Goal: Information Seeking & Learning: Learn about a topic

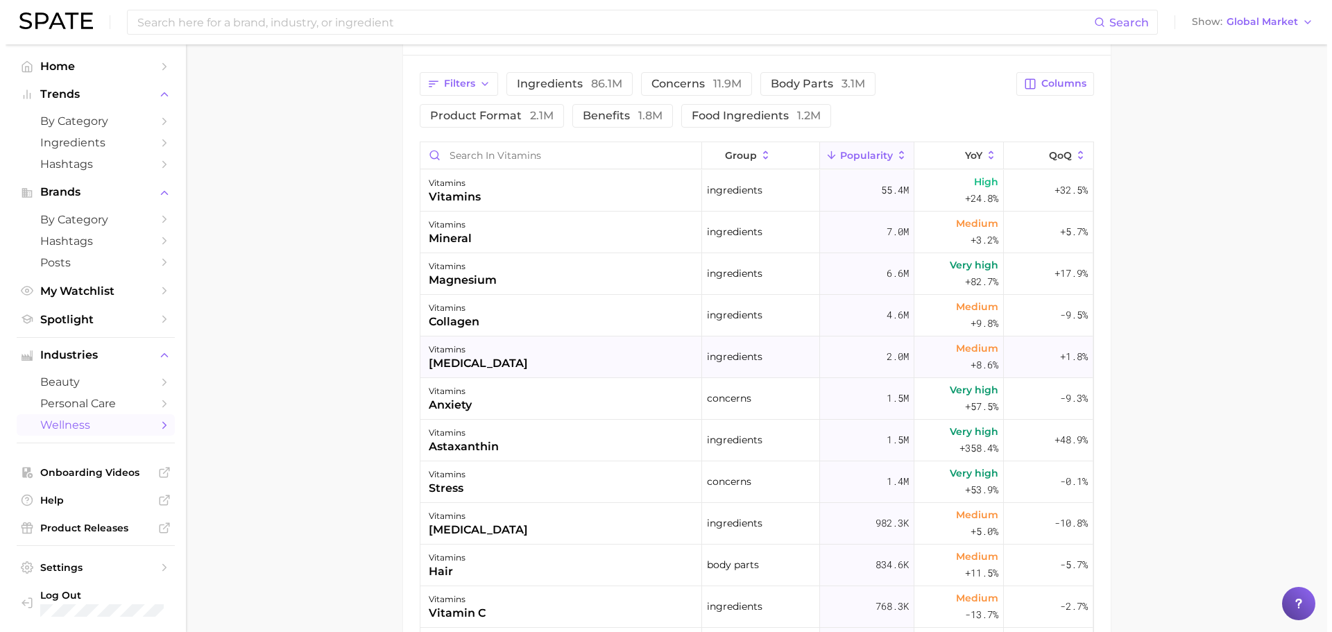
scroll to position [625, 0]
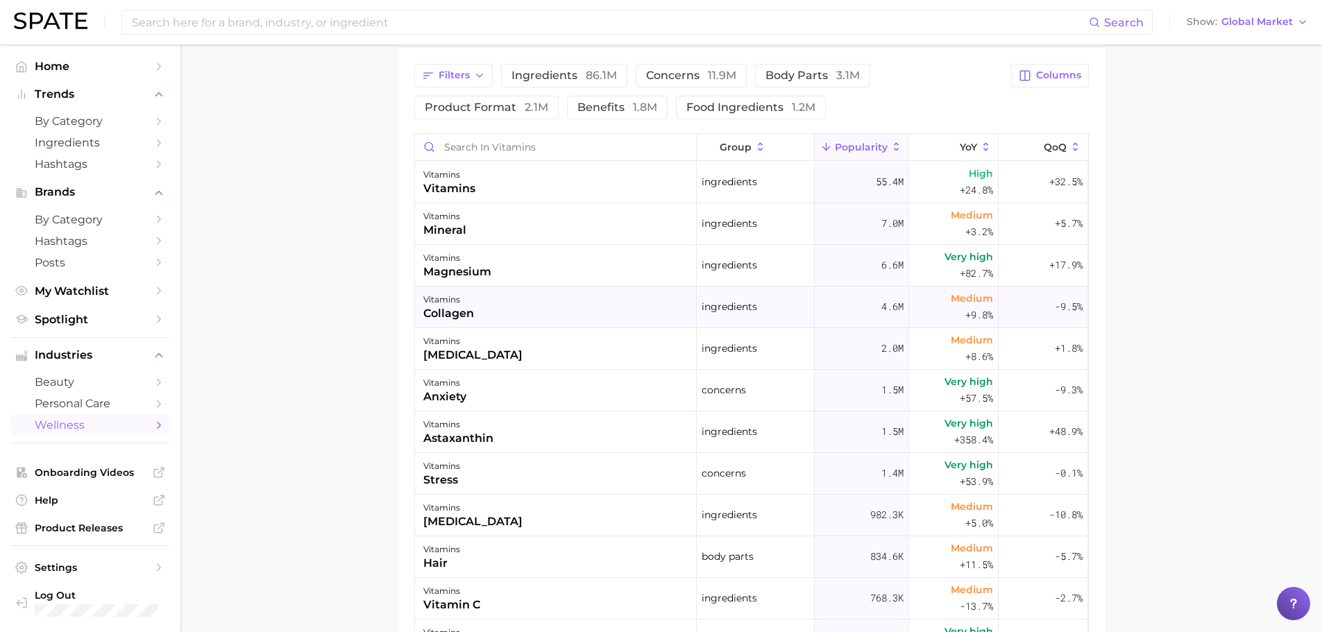
click at [542, 313] on div "vitamins collagen" at bounding box center [556, 308] width 282 height 42
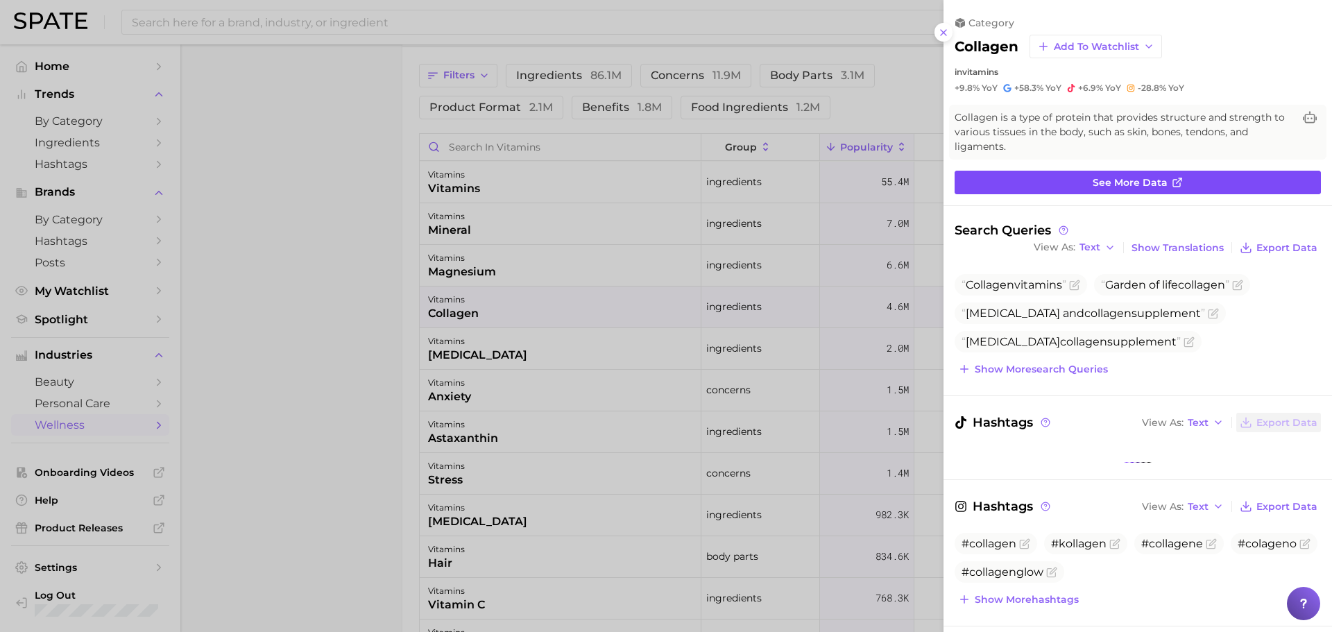
click at [1153, 188] on span "See more data" at bounding box center [1130, 183] width 75 height 12
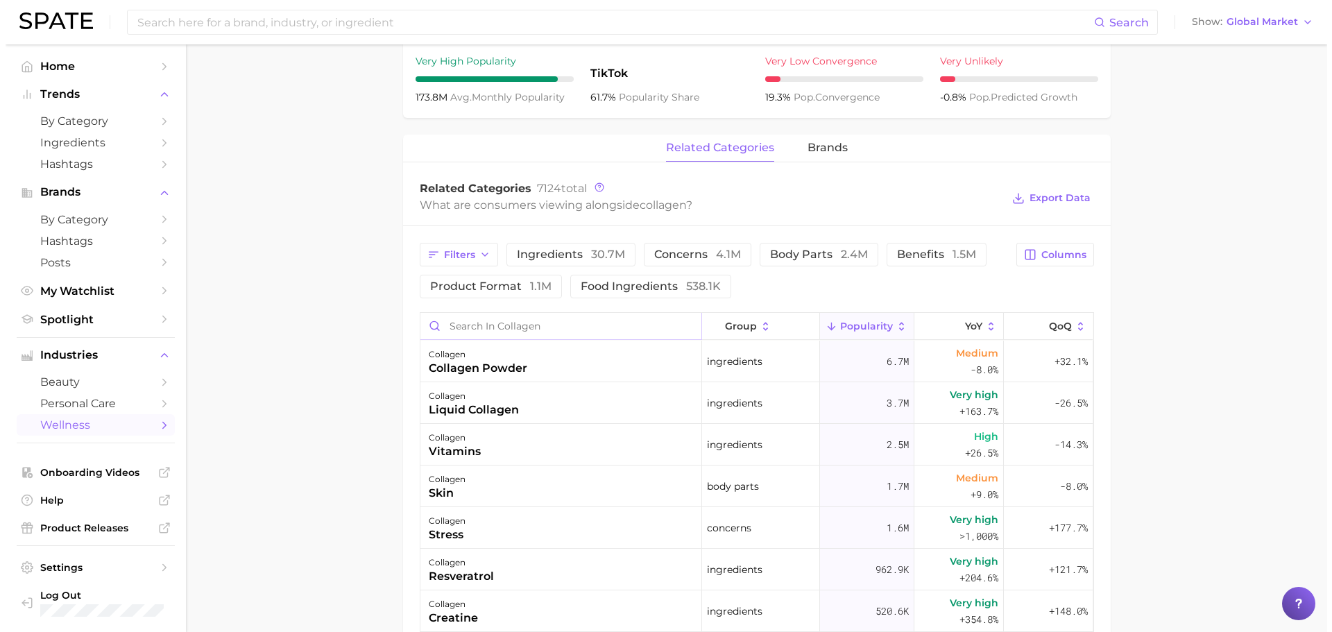
scroll to position [555, 0]
click at [536, 398] on div "collagen liquid collagen" at bounding box center [556, 403] width 282 height 42
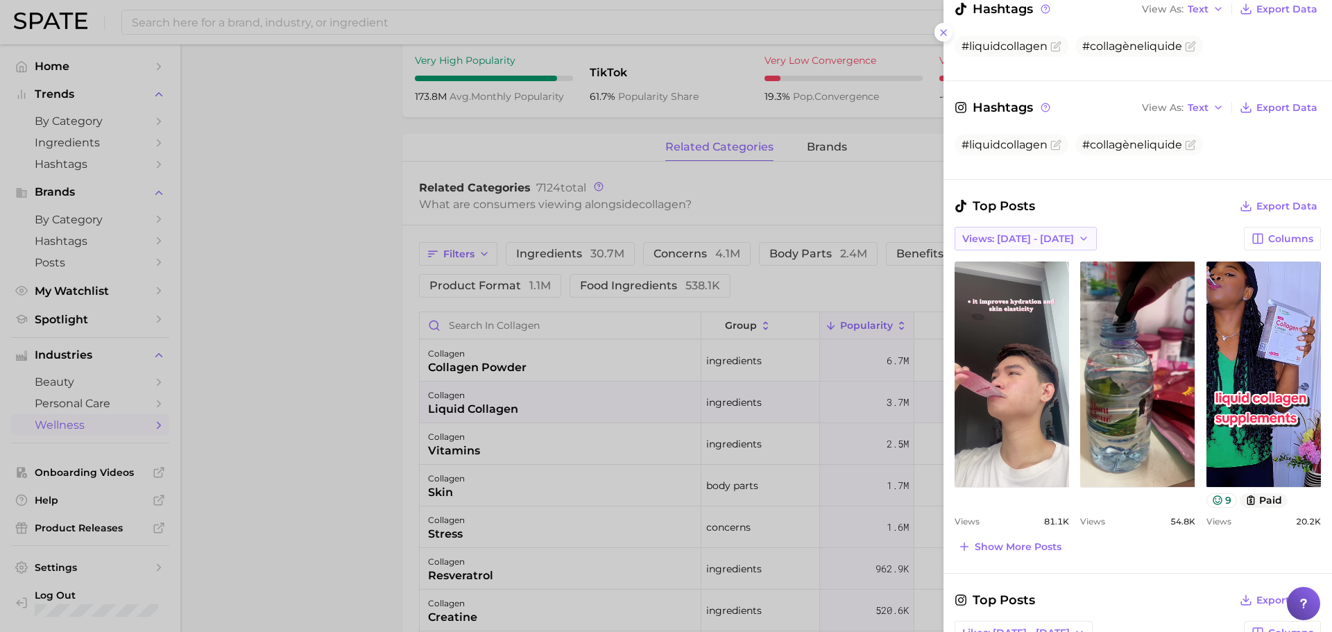
scroll to position [368, 0]
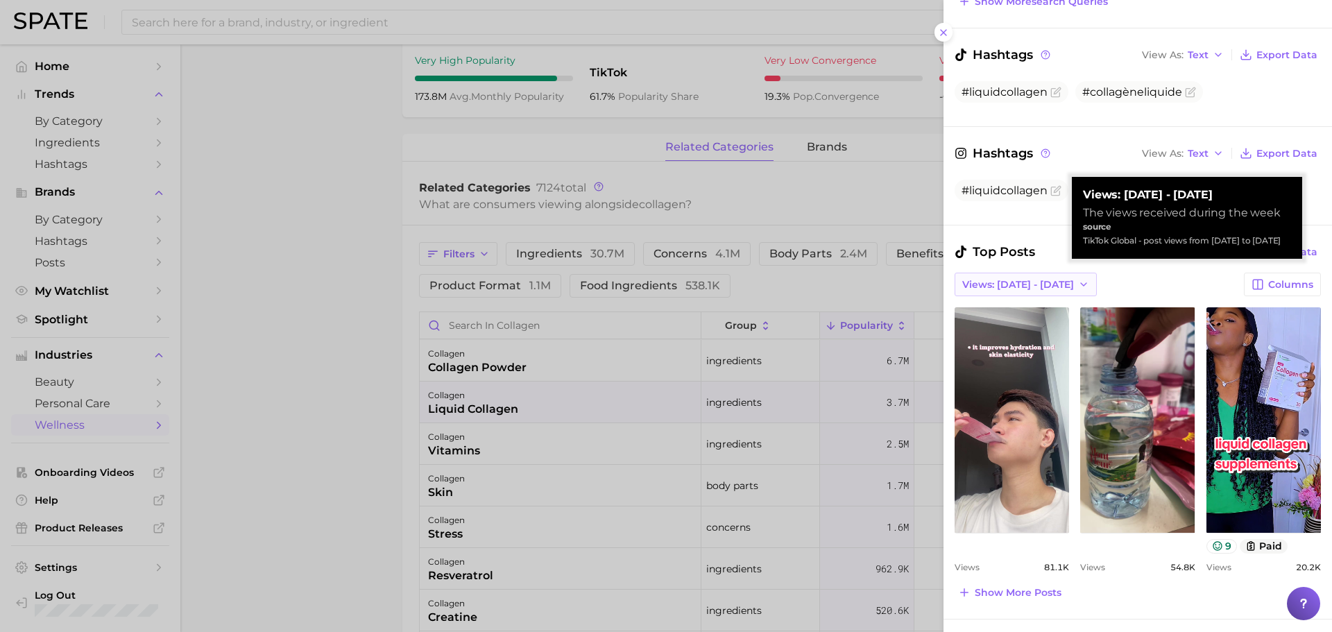
click at [1031, 286] on span "Views: [DATE] - [DATE]" at bounding box center [1018, 285] width 112 height 12
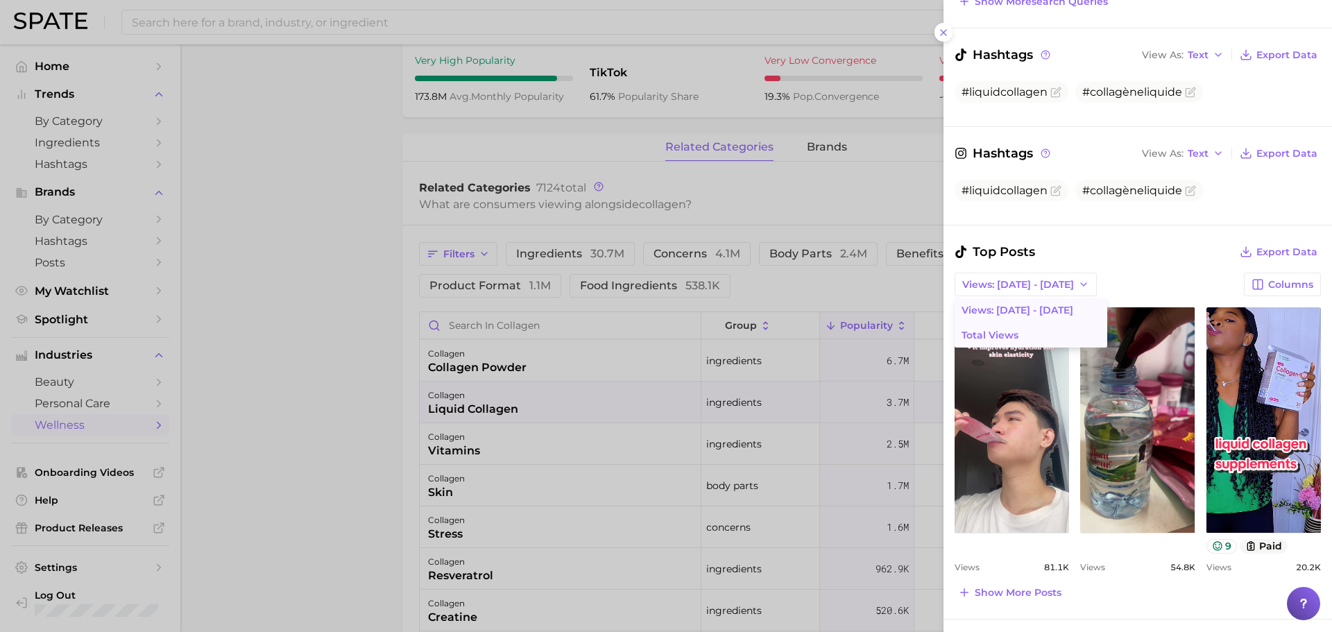
click at [1017, 330] on span "Total Views" at bounding box center [990, 336] width 57 height 12
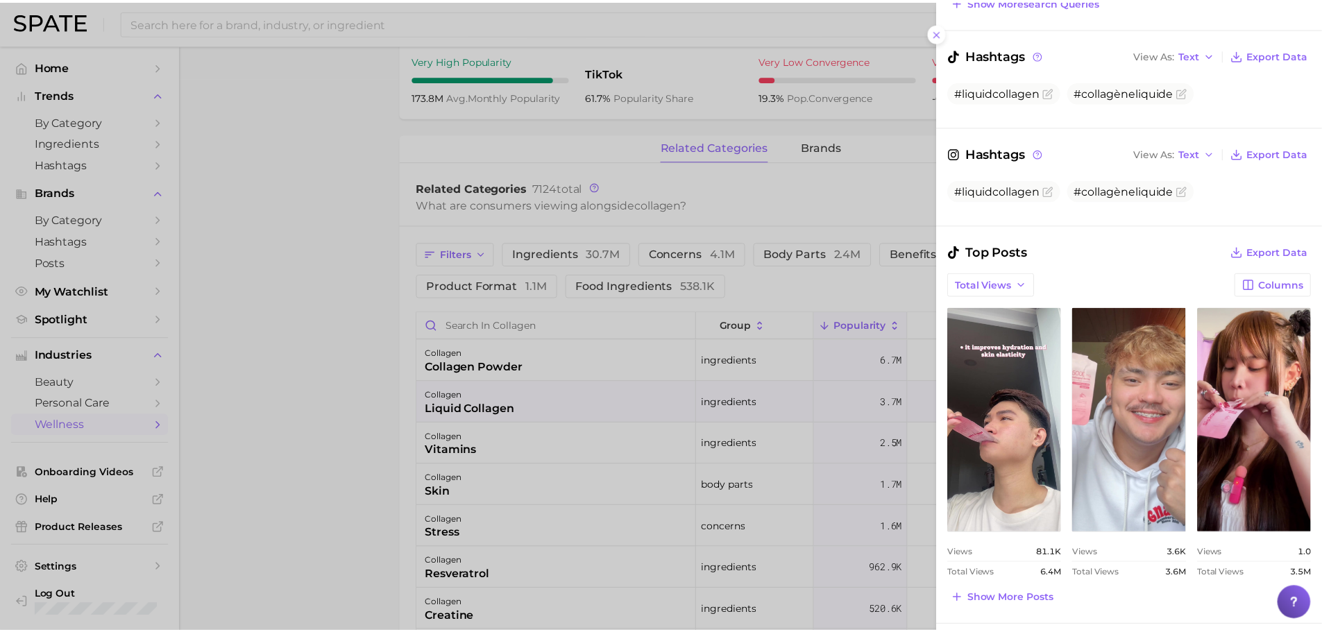
scroll to position [0, 0]
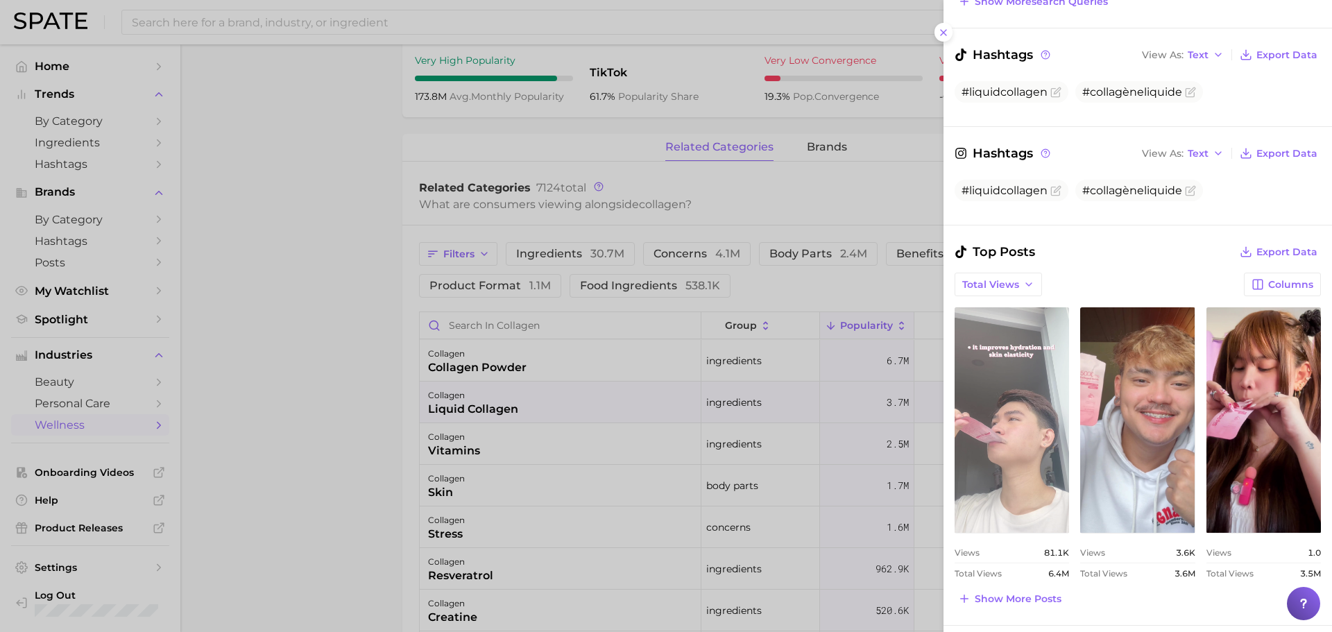
click at [1024, 399] on link "view post on TikTok" at bounding box center [1012, 420] width 114 height 226
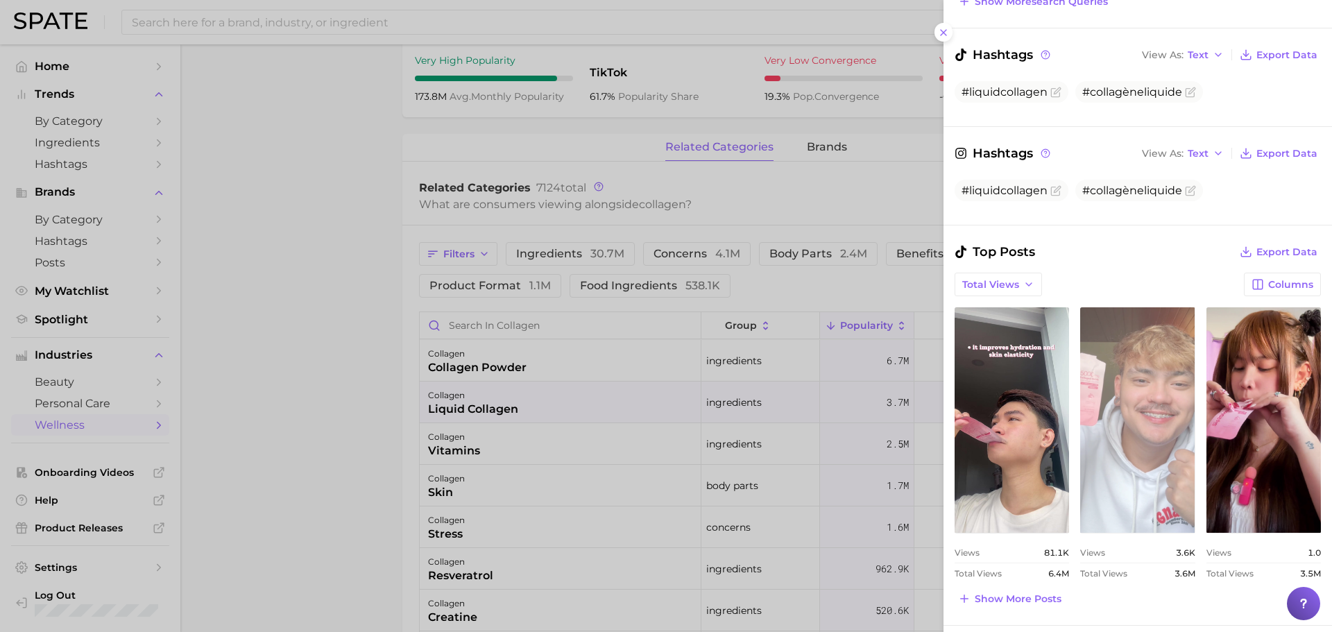
click at [1098, 399] on link "view post on TikTok" at bounding box center [1137, 420] width 114 height 226
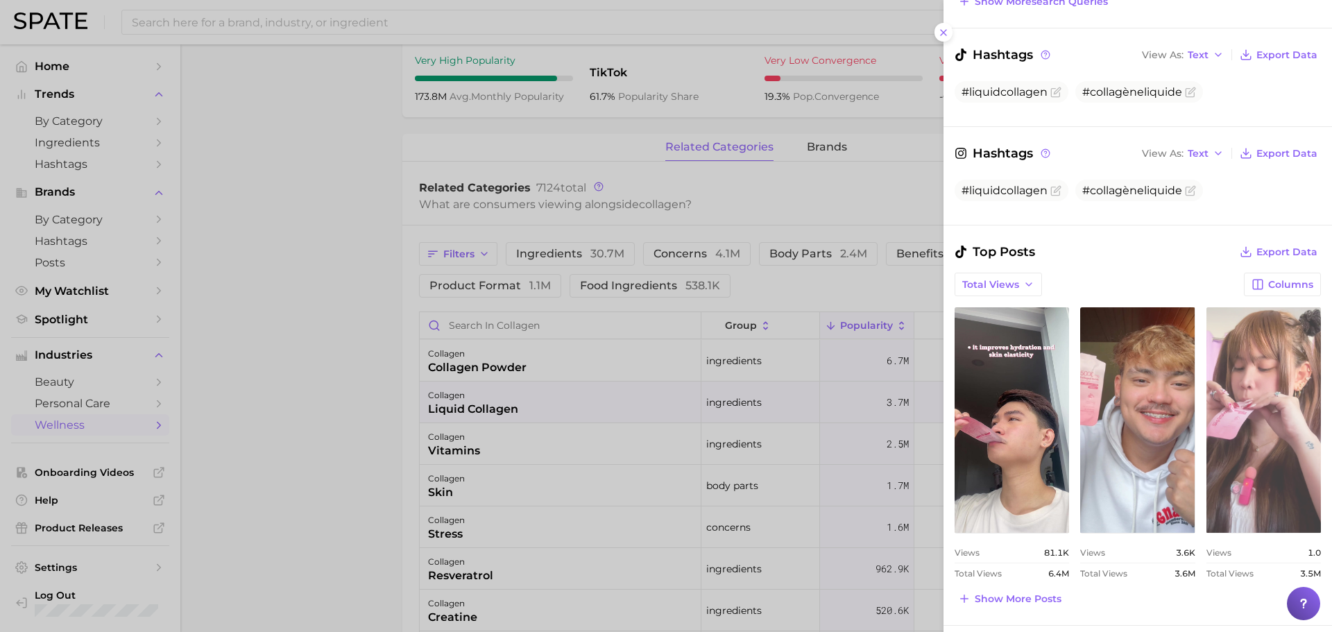
click at [1257, 407] on link "view post on TikTok" at bounding box center [1264, 420] width 114 height 226
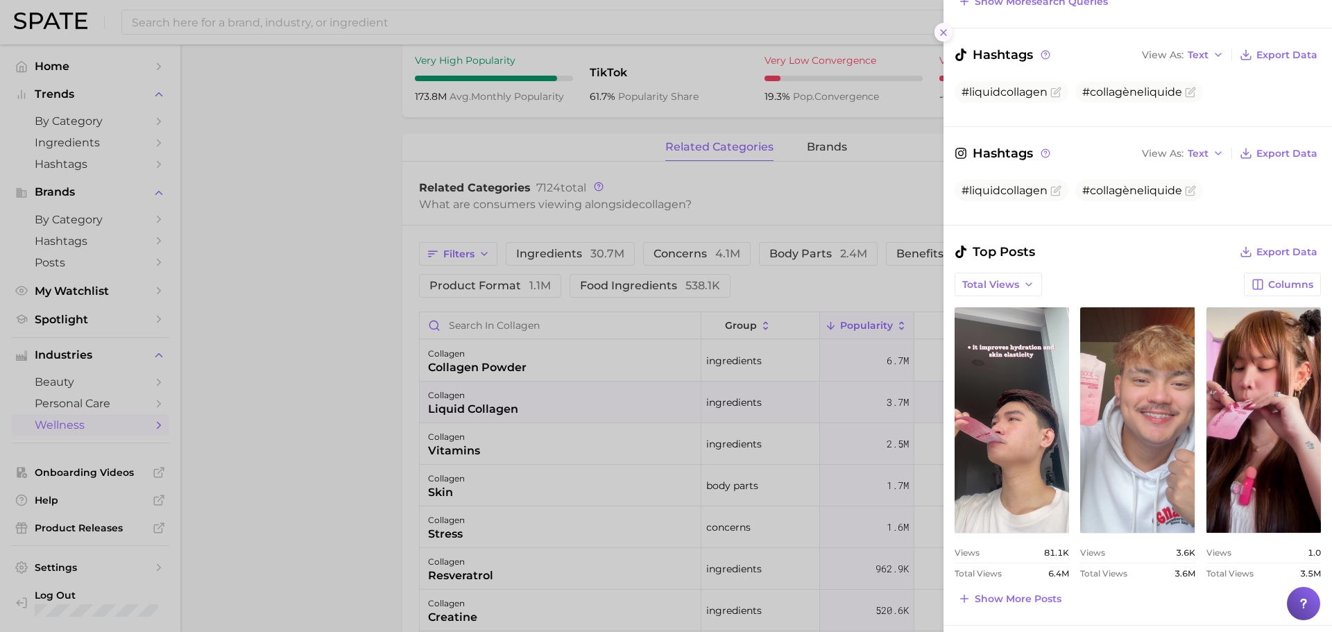
click at [948, 32] on icon at bounding box center [943, 32] width 11 height 11
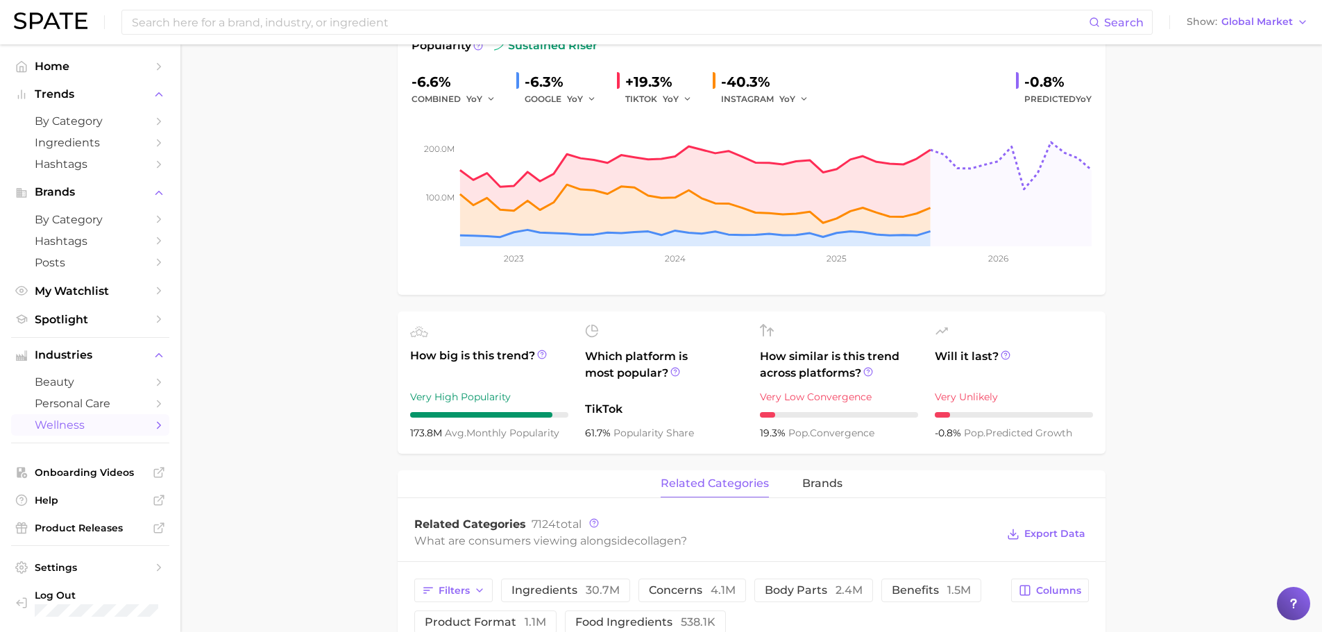
scroll to position [278, 0]
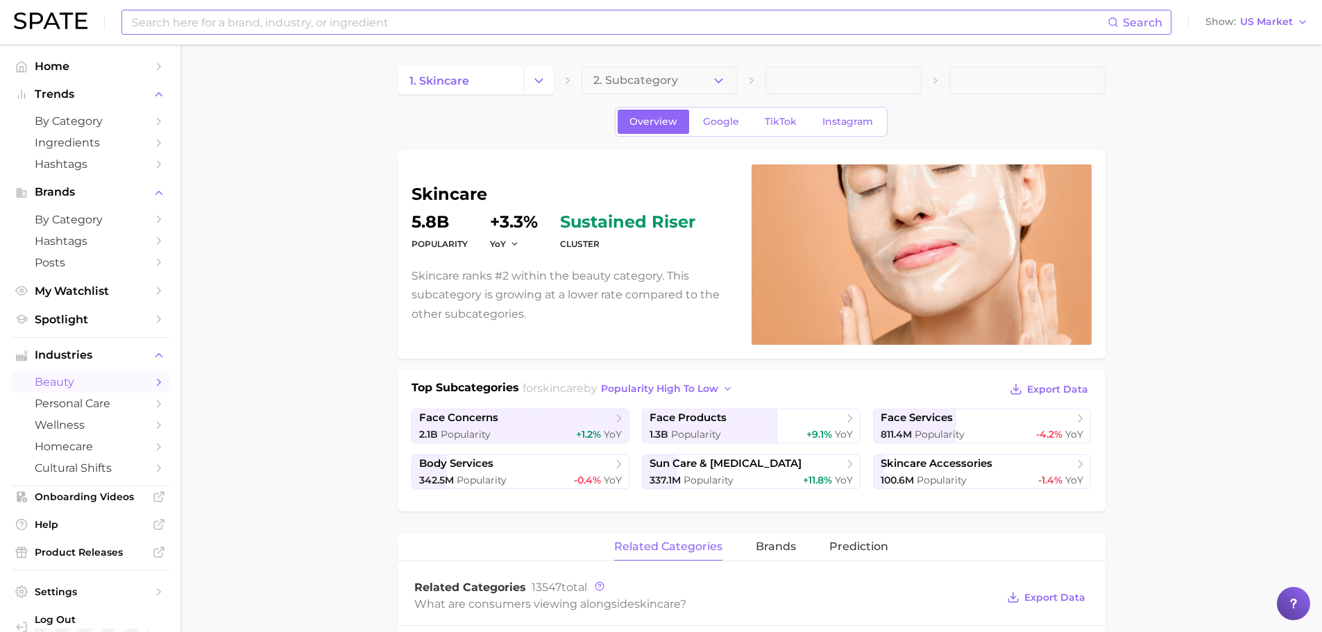
click at [230, 21] on input at bounding box center [618, 22] width 977 height 24
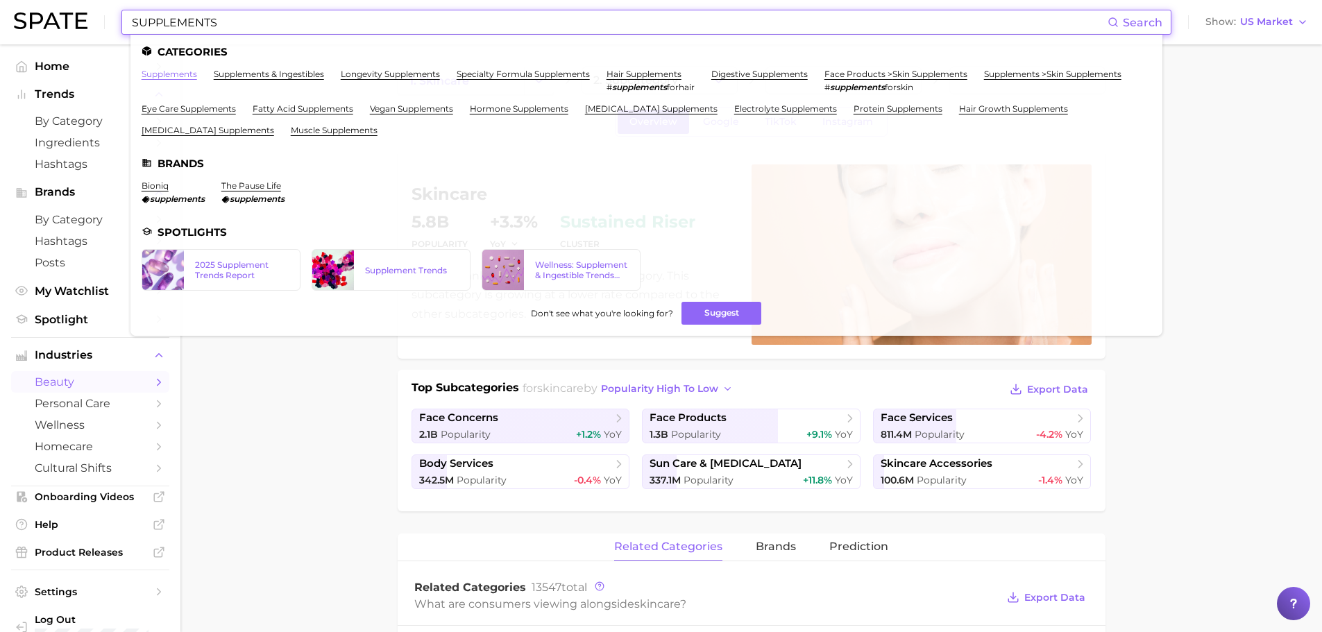
type input "SUPPLEMENTS"
click at [176, 69] on link "supplements" at bounding box center [170, 74] width 56 height 10
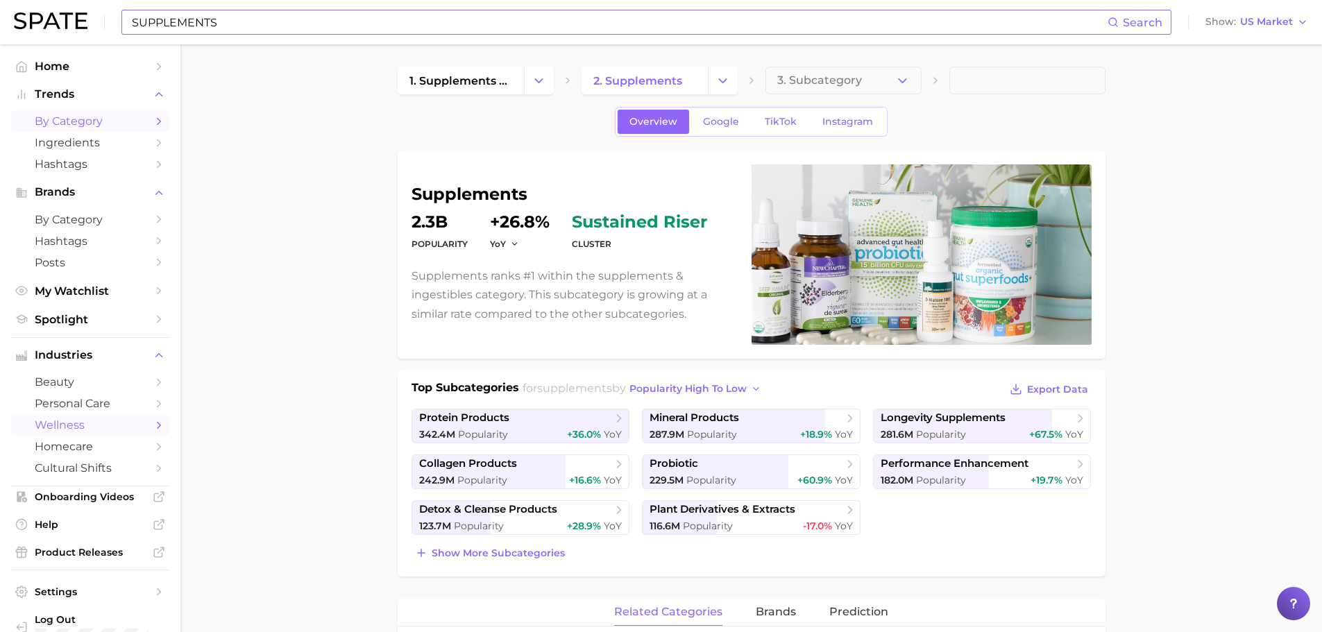
click at [82, 130] on link "by Category" at bounding box center [90, 121] width 158 height 22
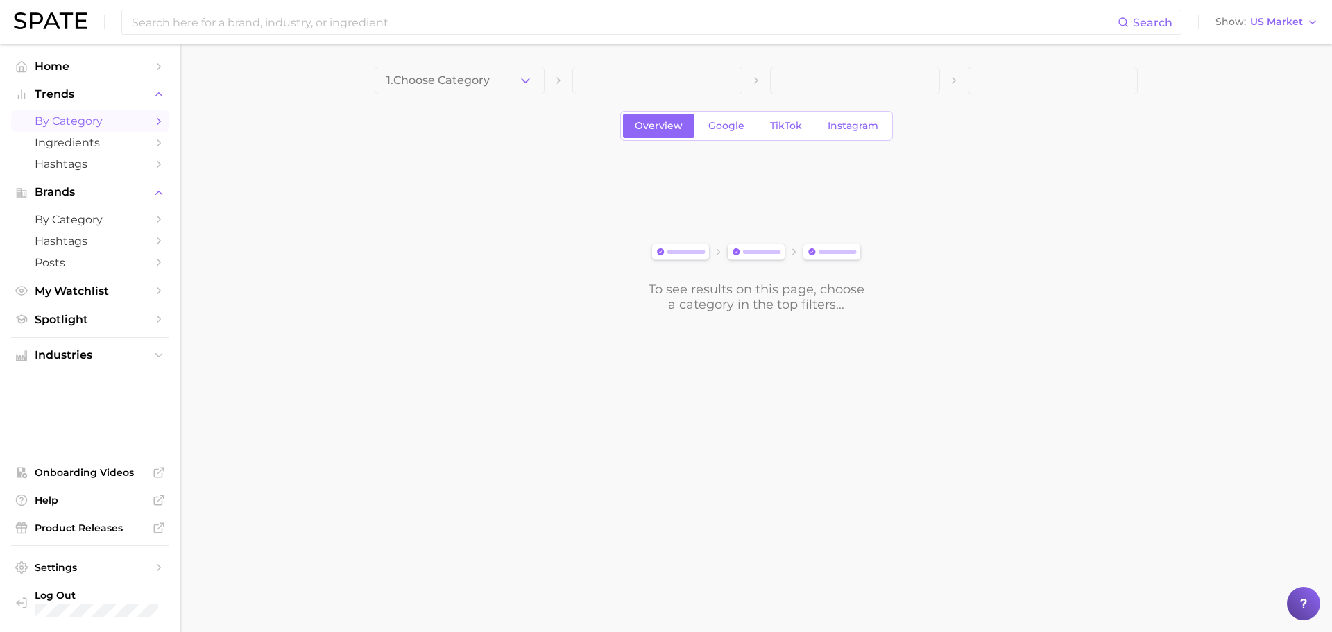
click at [517, 87] on button "1. Choose Category" at bounding box center [460, 81] width 170 height 28
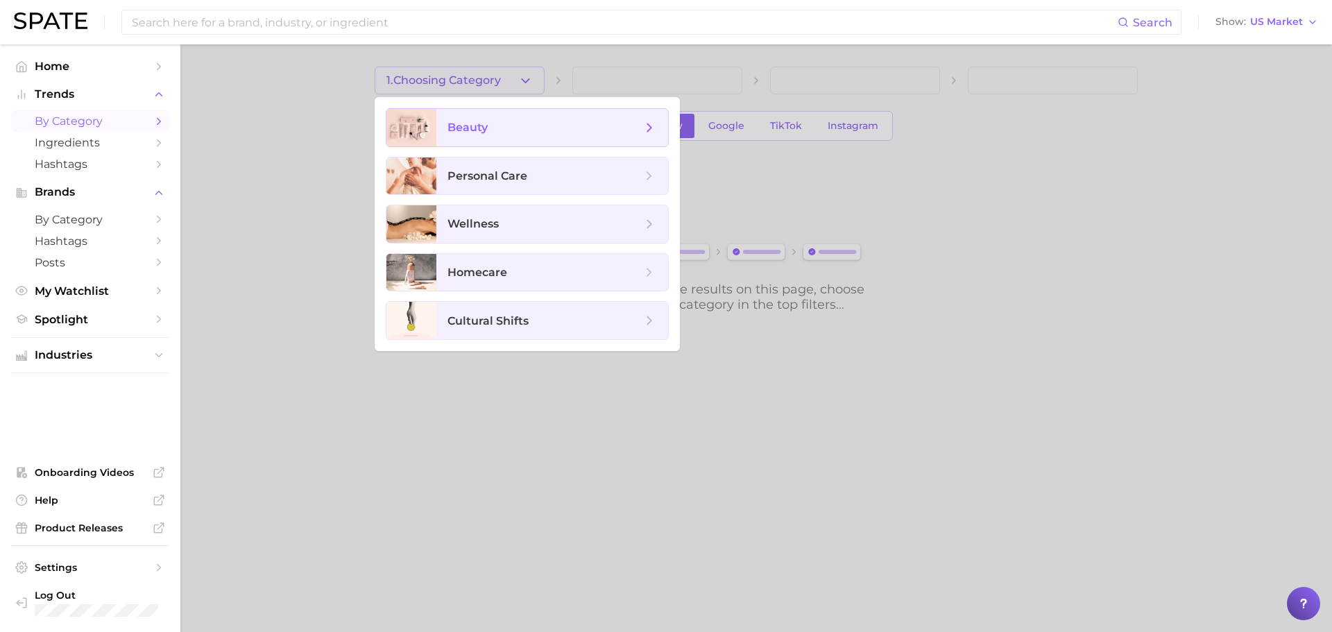
click at [485, 130] on span "beauty" at bounding box center [468, 127] width 40 height 13
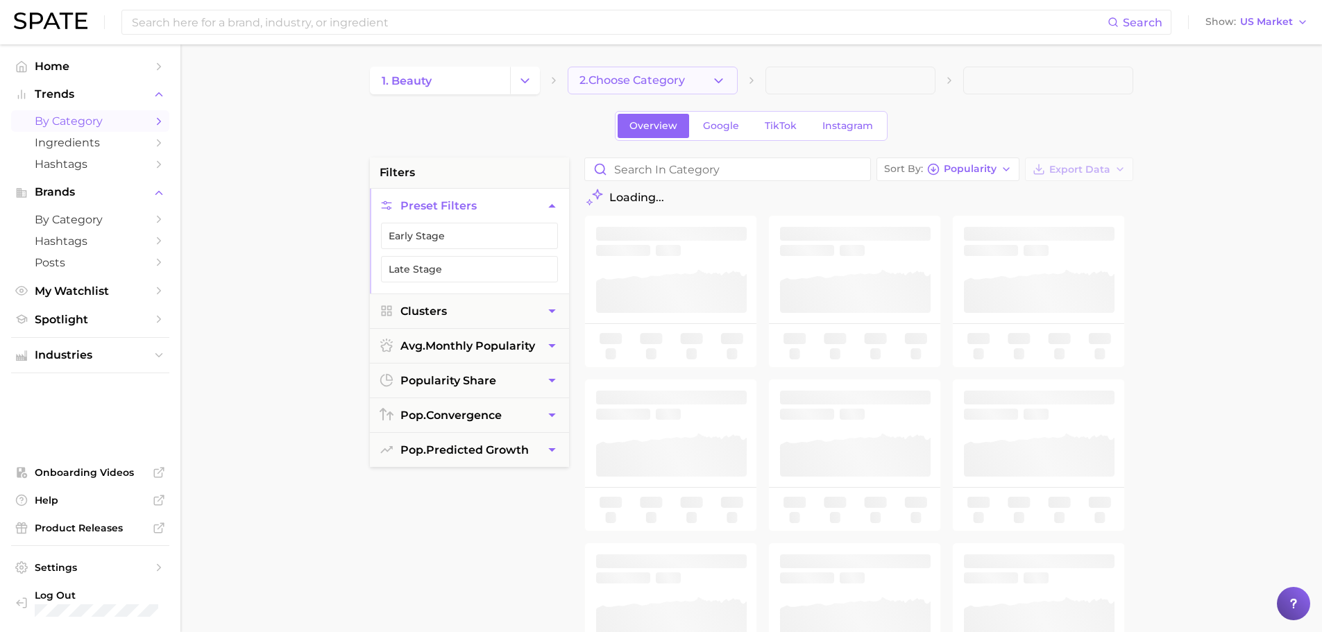
click at [681, 82] on span "2. Choose Category" at bounding box center [631, 80] width 105 height 12
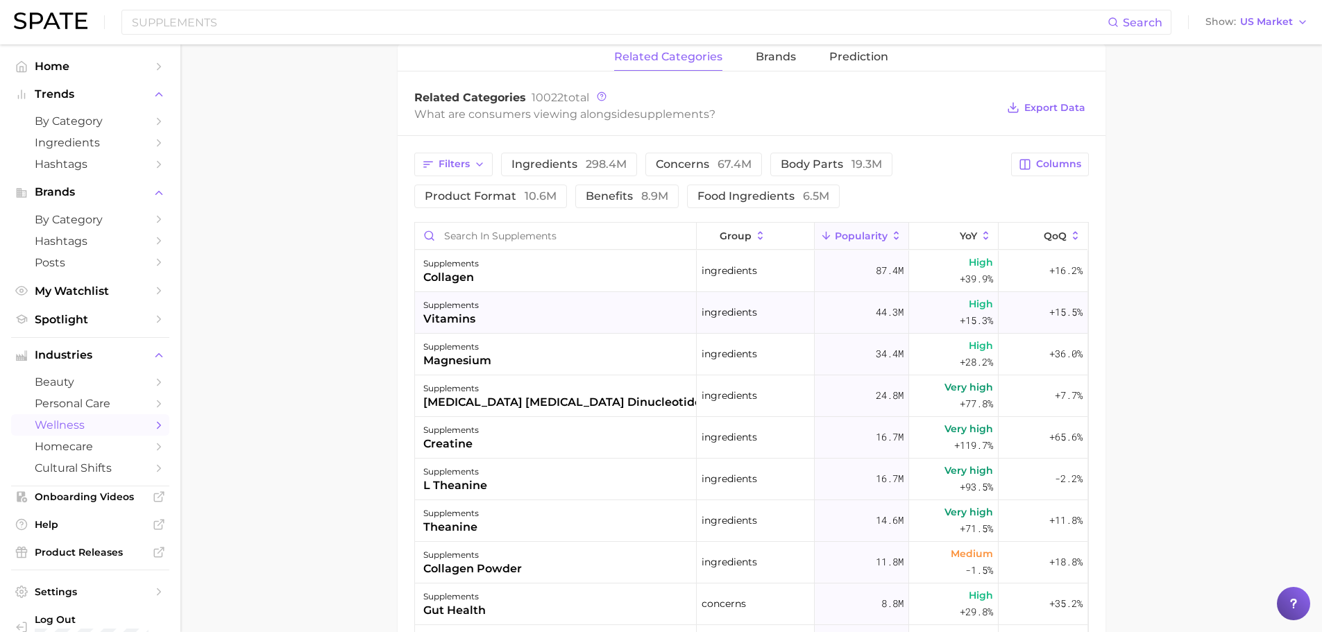
scroll to position [69, 0]
